Goal: Task Accomplishment & Management: Use online tool/utility

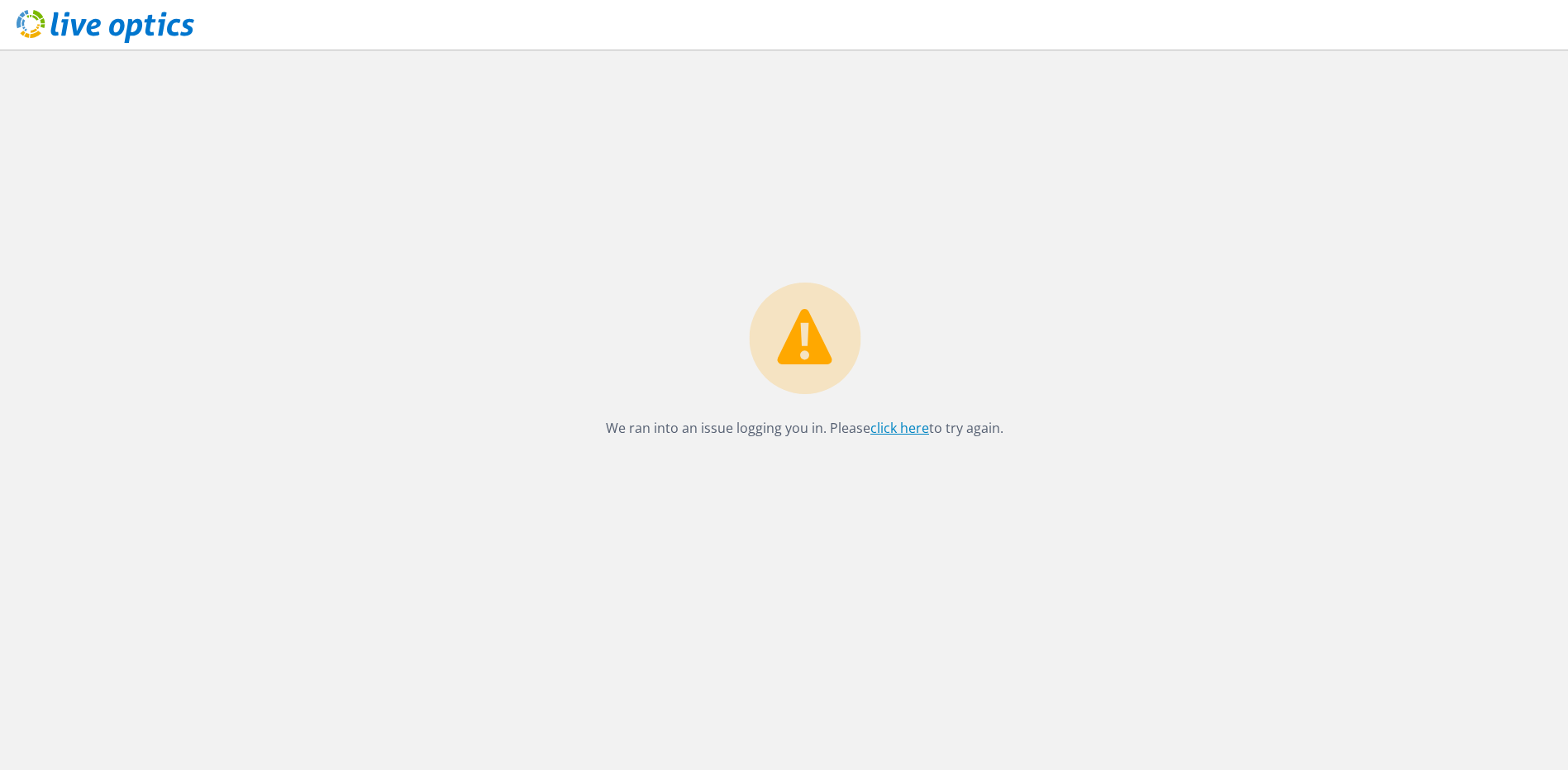
click at [898, 430] on link "click here" at bounding box center [899, 427] width 59 height 18
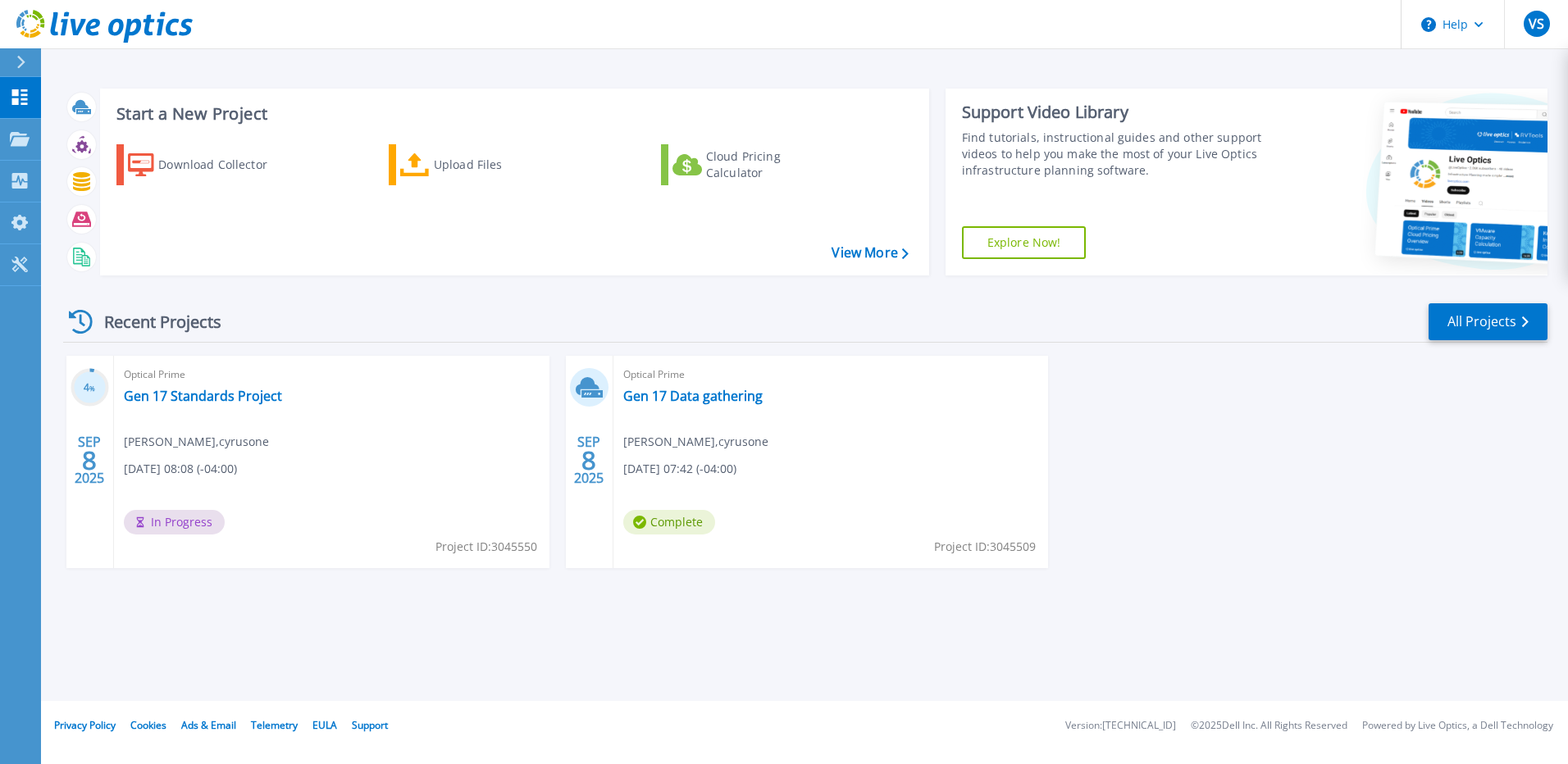
click at [190, 522] on span "In Progress" at bounding box center [174, 522] width 101 height 24
click at [239, 401] on link "Gen 17 Standards Project" at bounding box center [203, 395] width 158 height 17
